Goal: Register for event/course

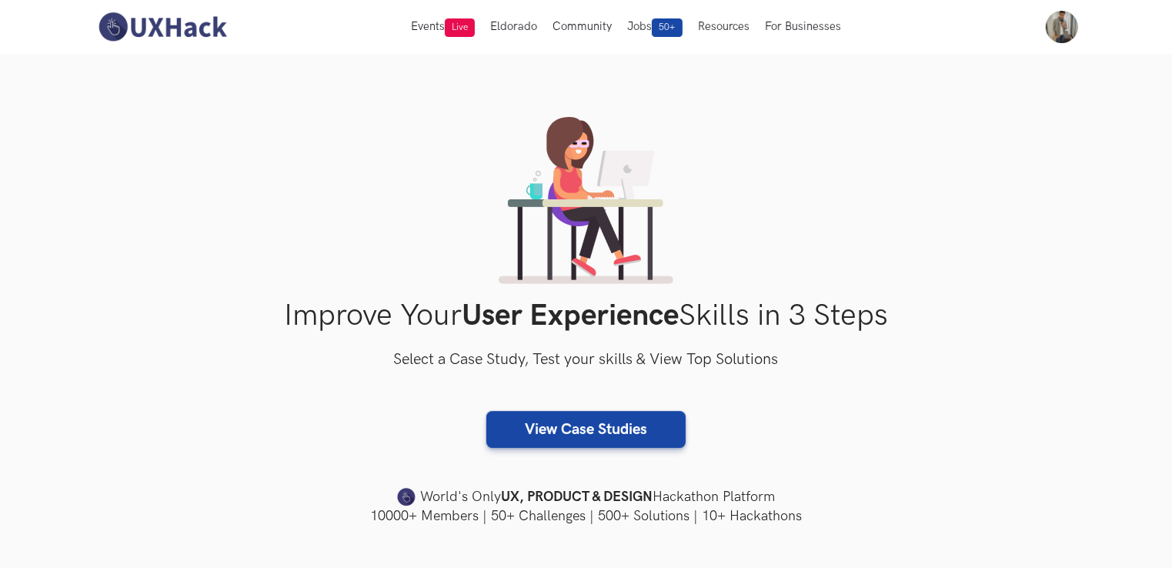
scroll to position [385, 0]
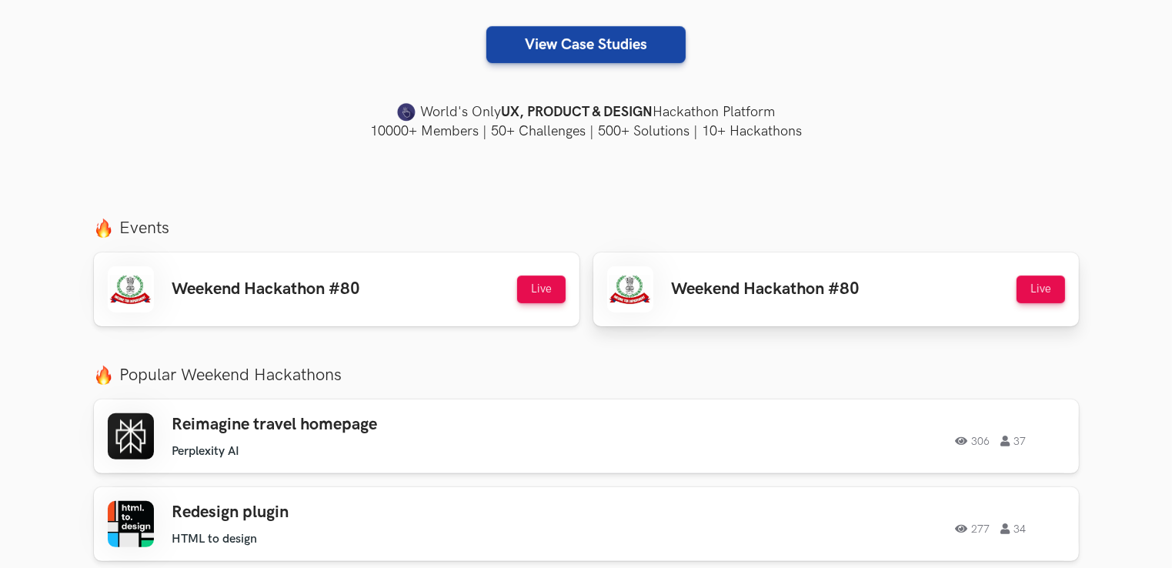
click at [729, 271] on div "Weekend Hackathon #80 Live" at bounding box center [836, 289] width 458 height 46
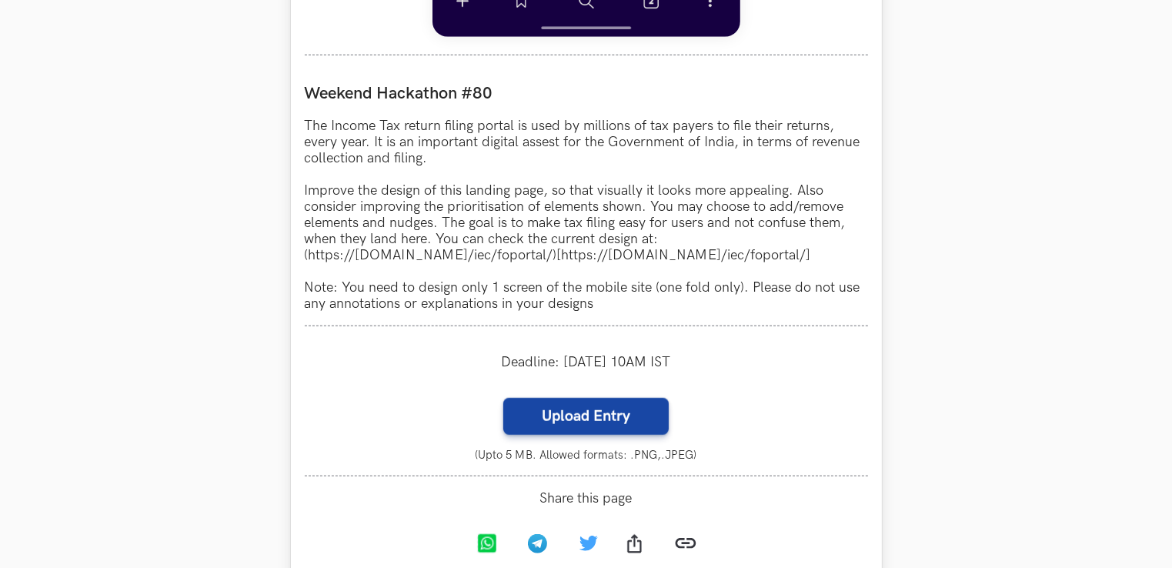
scroll to position [1385, 0]
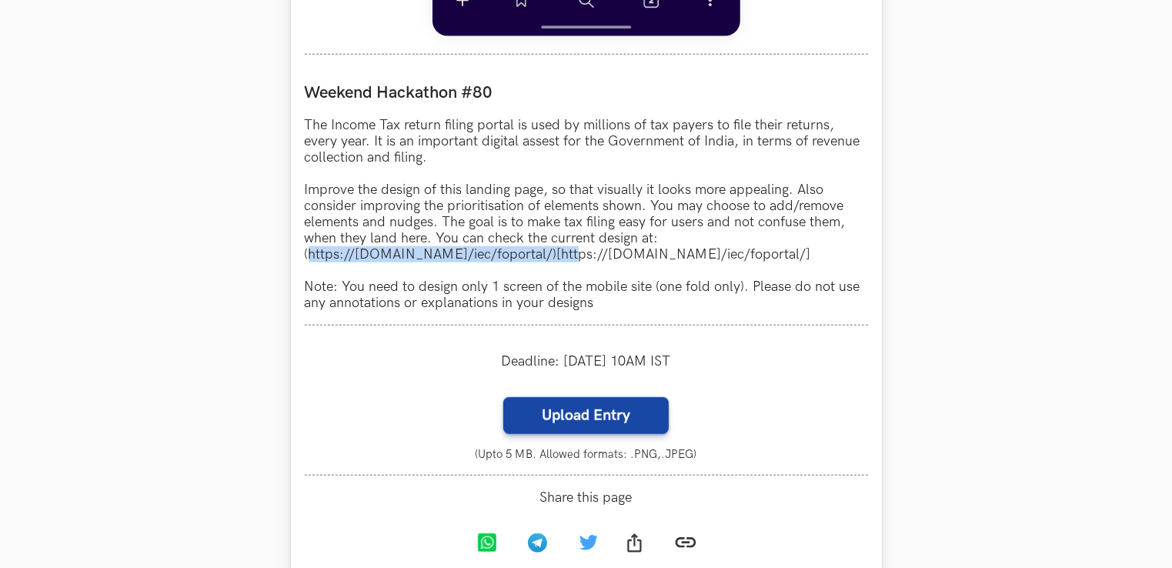
drag, startPoint x: 309, startPoint y: 255, endPoint x: 566, endPoint y: 265, distance: 256.5
click at [566, 265] on p "The Income Tax return filing portal is used by millions of tax payers to file t…" at bounding box center [586, 214] width 563 height 194
copy p "[URL][DOMAIN_NAME]"
drag, startPoint x: 583, startPoint y: 259, endPoint x: 852, endPoint y: 262, distance: 268.6
click at [852, 262] on p "The Income Tax return filing portal is used by millions of tax payers to file t…" at bounding box center [586, 214] width 563 height 194
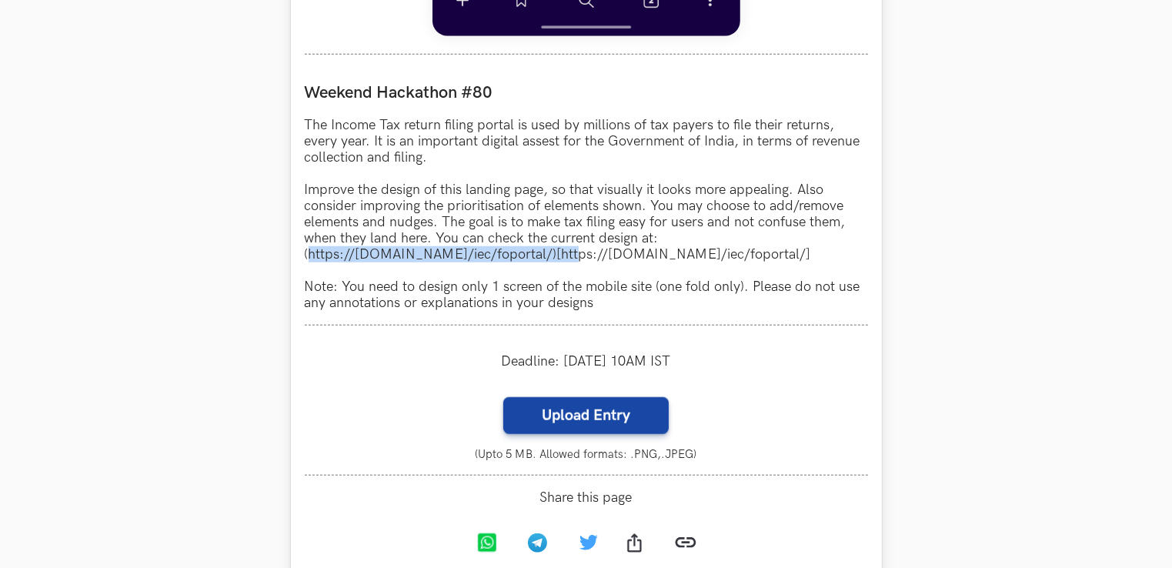
copy p "[URL][DOMAIN_NAME]"
click at [666, 300] on p "The Income Tax return filing portal is used by millions of tax payers to file t…" at bounding box center [586, 214] width 563 height 194
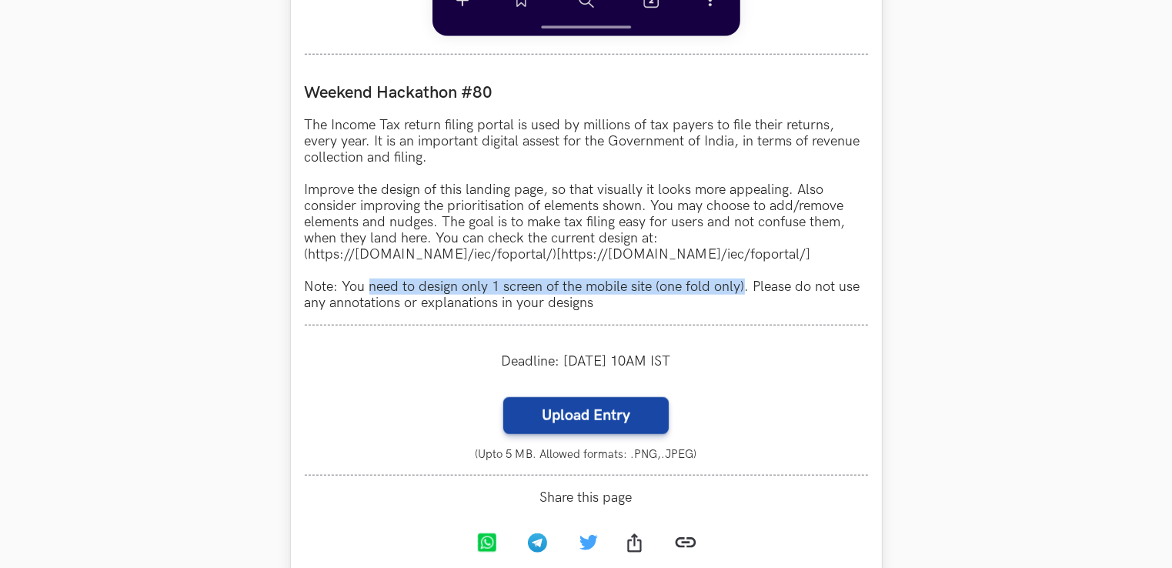
drag, startPoint x: 370, startPoint y: 291, endPoint x: 743, endPoint y: 291, distance: 372.5
click at [743, 291] on p "The Income Tax return filing portal is used by millions of tax payers to file t…" at bounding box center [586, 214] width 563 height 194
copy p "need to design only 1 screen of the mobile site (one fold only)"
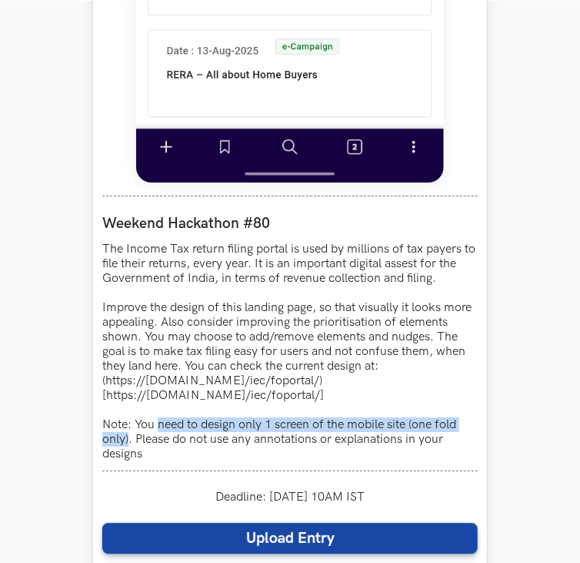
scroll to position [1231, 0]
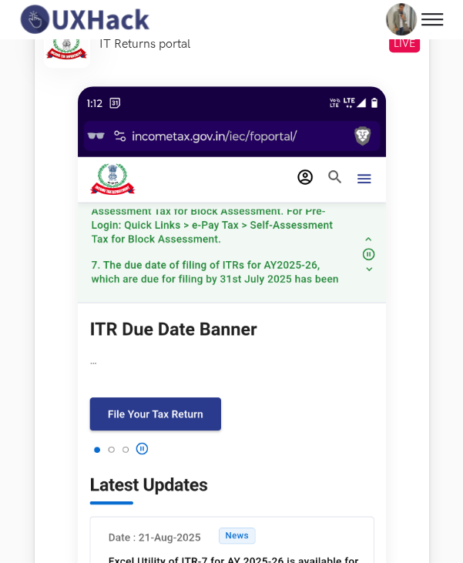
scroll to position [616, 0]
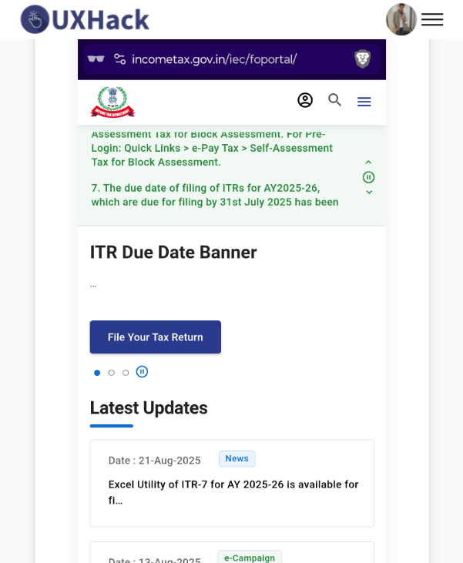
click at [115, 369] on img at bounding box center [232, 351] width 308 height 684
